Goal: Task Accomplishment & Management: Complete application form

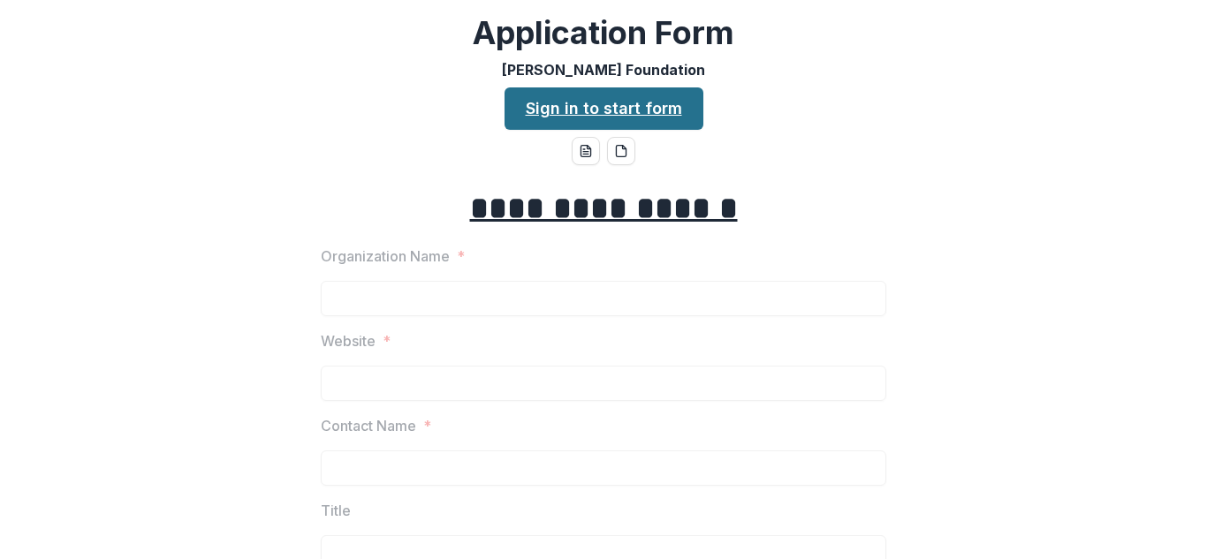
click at [643, 111] on link "Sign in to start form" at bounding box center [604, 108] width 199 height 42
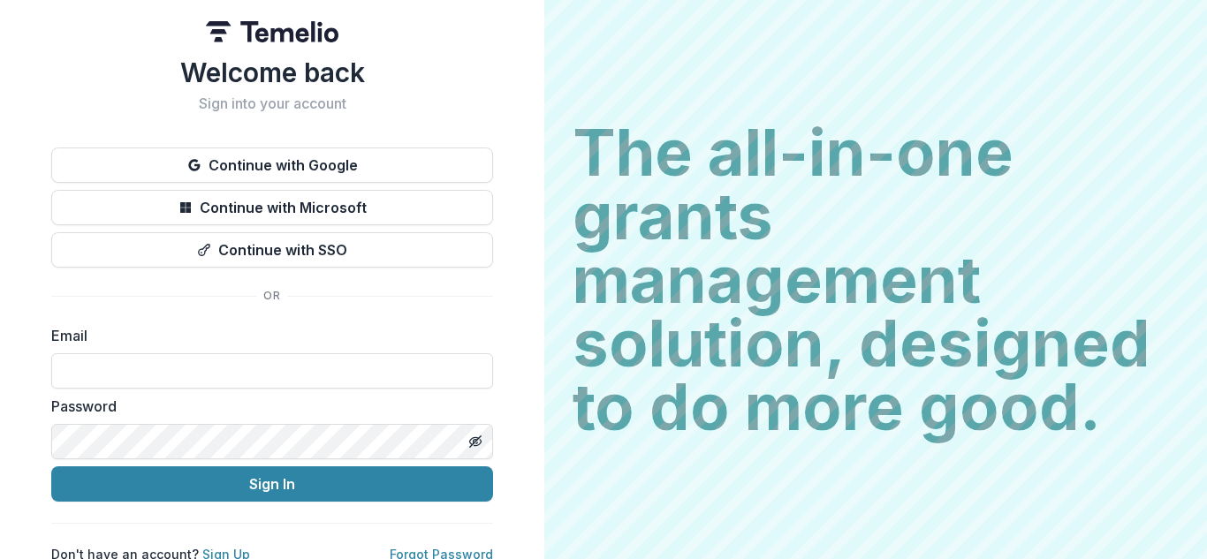
click at [214, 341] on label "Email" at bounding box center [266, 335] width 431 height 21
click at [199, 369] on input at bounding box center [272, 371] width 442 height 35
type input "**********"
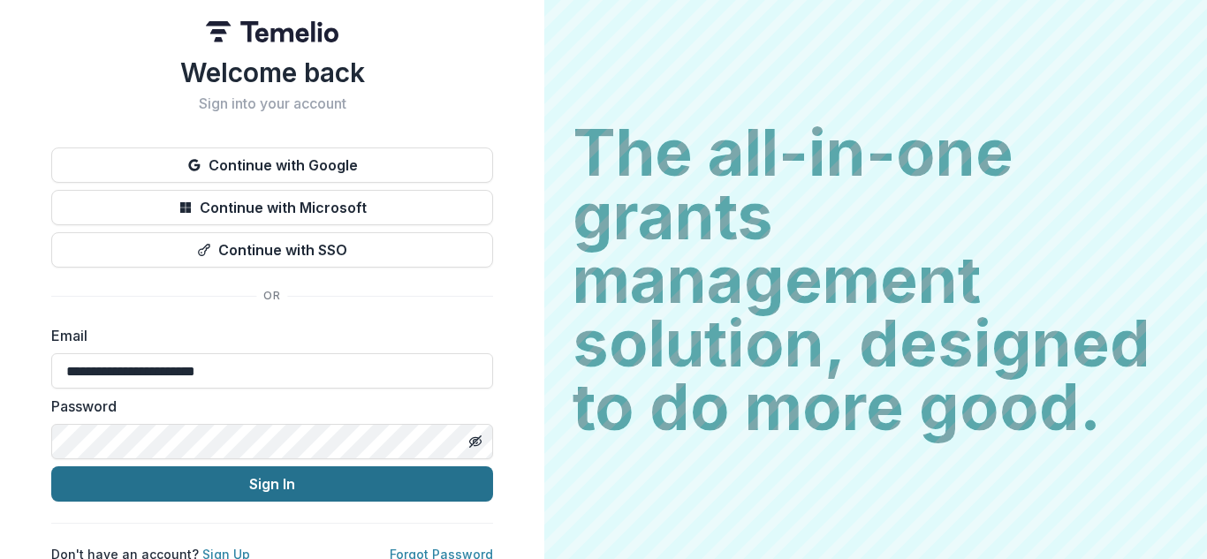
click at [196, 483] on button "Sign In" at bounding box center [272, 484] width 442 height 35
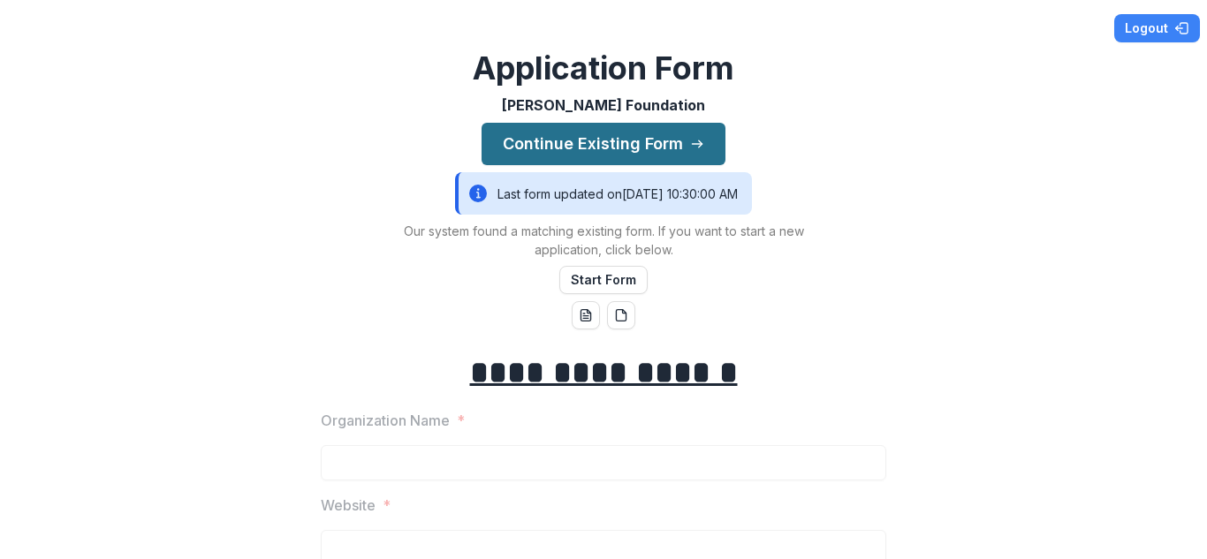
click at [652, 138] on button "Continue Existing Form" at bounding box center [604, 144] width 244 height 42
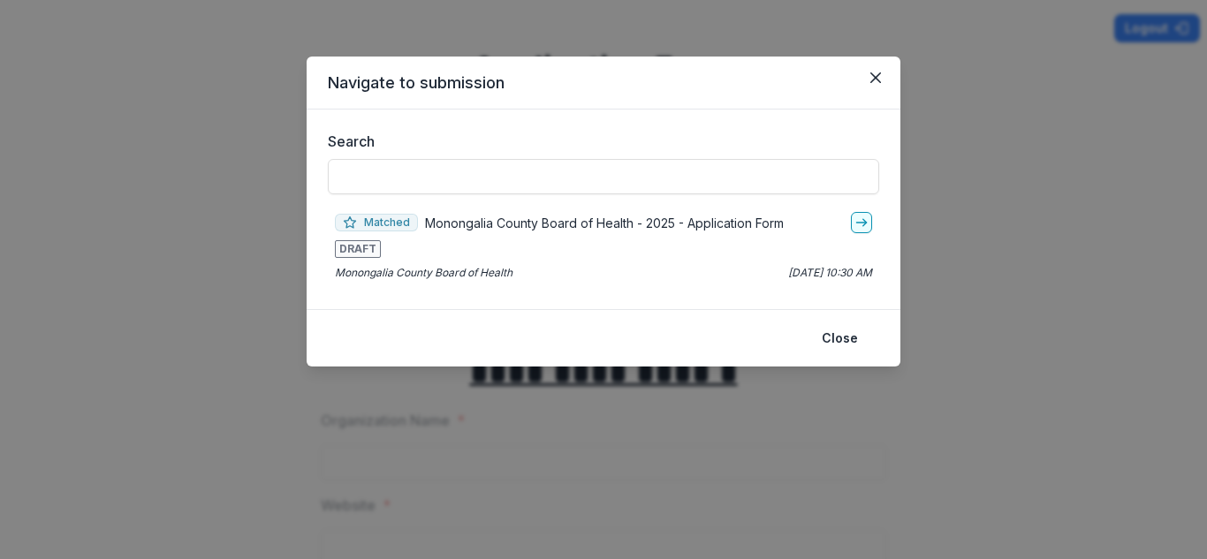
click at [647, 221] on p "Monongalia County Board of Health - 2025 - Application Form" at bounding box center [604, 223] width 359 height 19
click at [860, 223] on icon "go-to" at bounding box center [862, 223] width 14 height 14
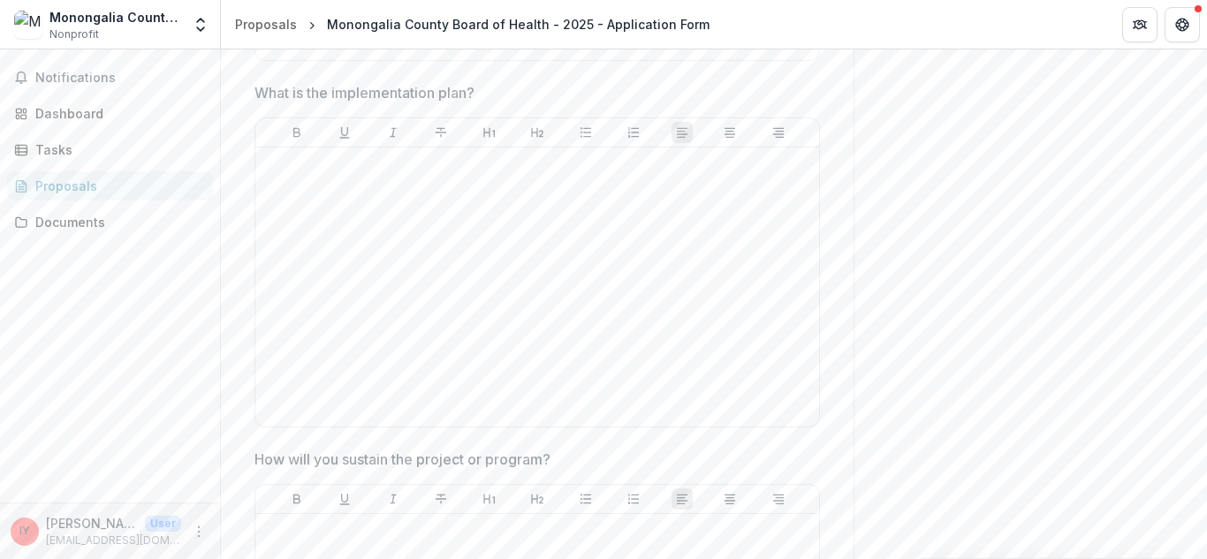
scroll to position [4260, 0]
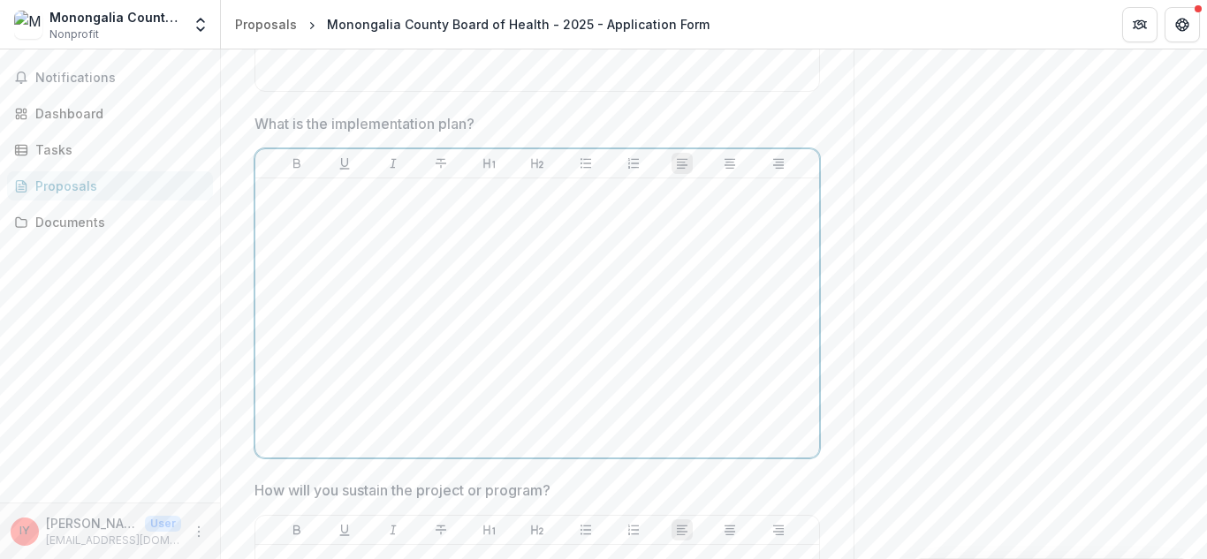
click at [570, 255] on div at bounding box center [537, 318] width 550 height 265
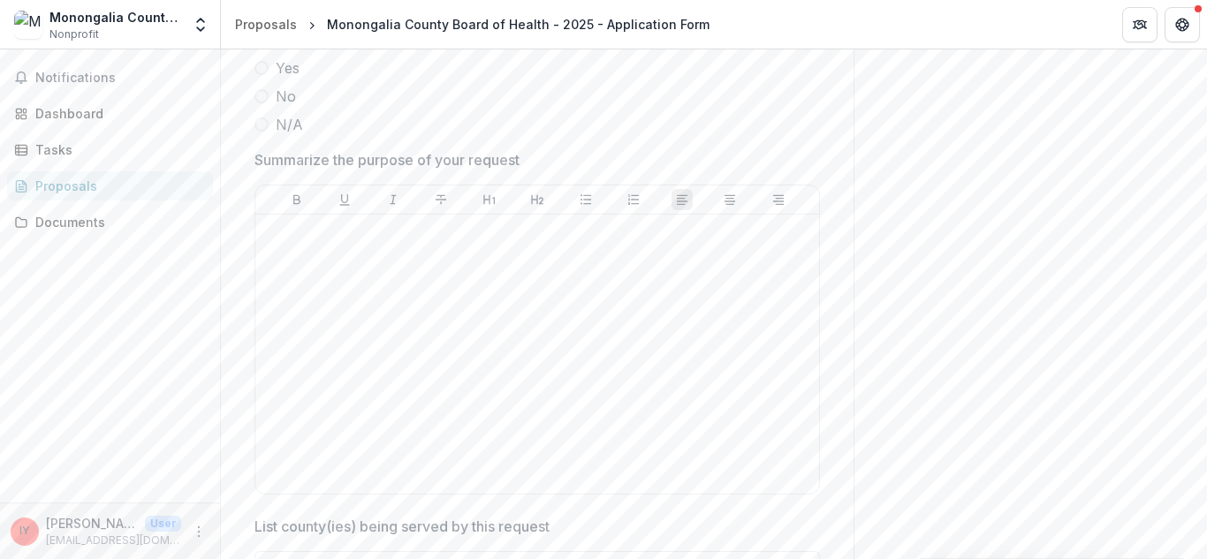
scroll to position [3128, 0]
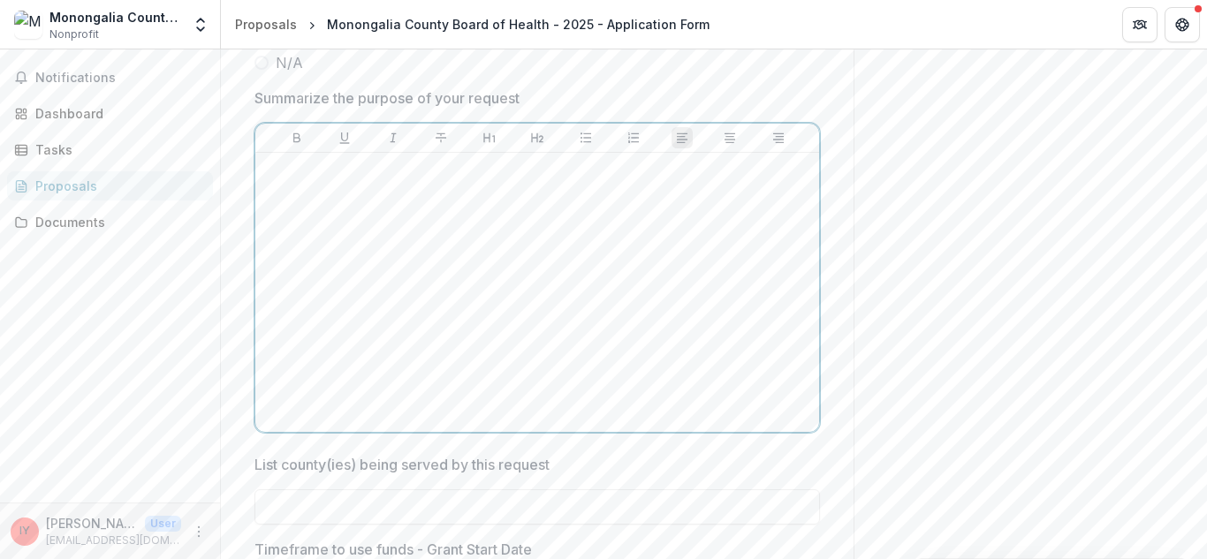
click at [643, 230] on div at bounding box center [537, 292] width 550 height 265
drag, startPoint x: 495, startPoint y: 210, endPoint x: 248, endPoint y: 194, distance: 247.1
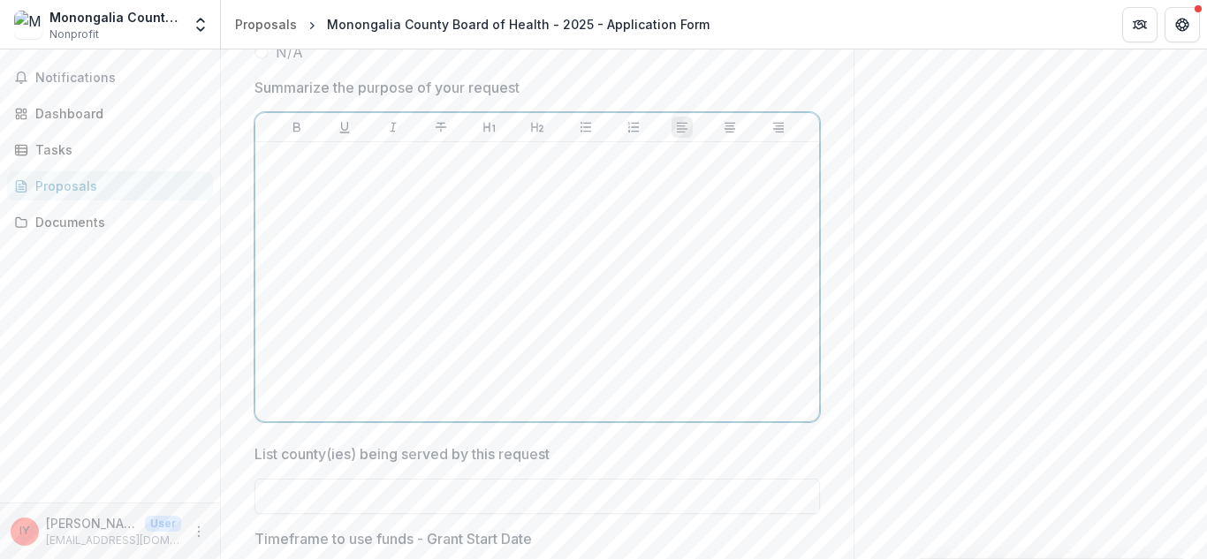
scroll to position [2912, 0]
